Goal: Transaction & Acquisition: Purchase product/service

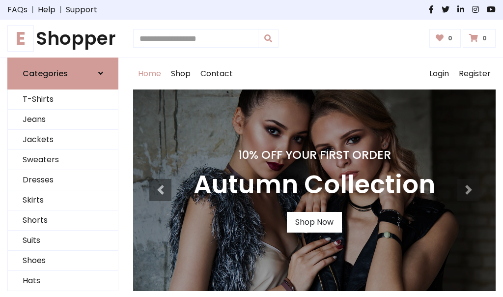
click at [252, 148] on h4 "10% Off Your First Order" at bounding box center [315, 155] width 242 height 14
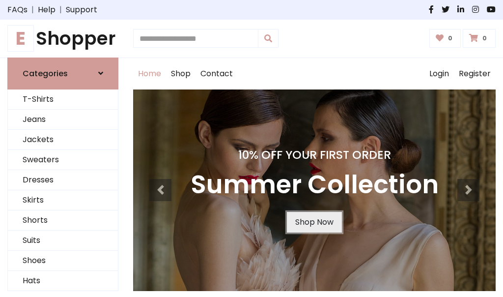
click at [314, 222] on link "Shop Now" at bounding box center [314, 222] width 55 height 21
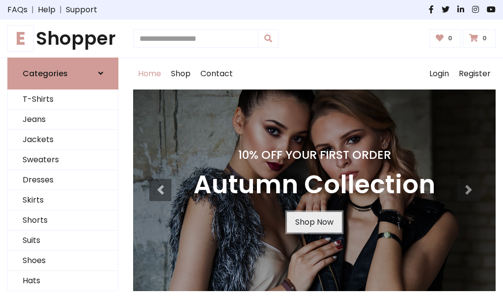
click at [314, 222] on link "Shop Now" at bounding box center [314, 222] width 55 height 21
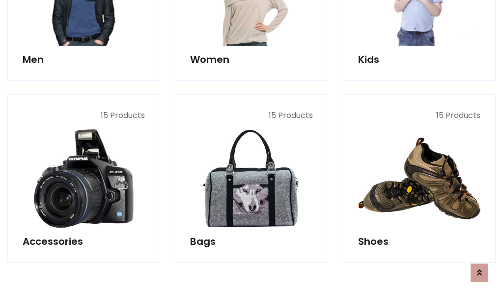
scroll to position [980, 0]
